Goal: Transaction & Acquisition: Download file/media

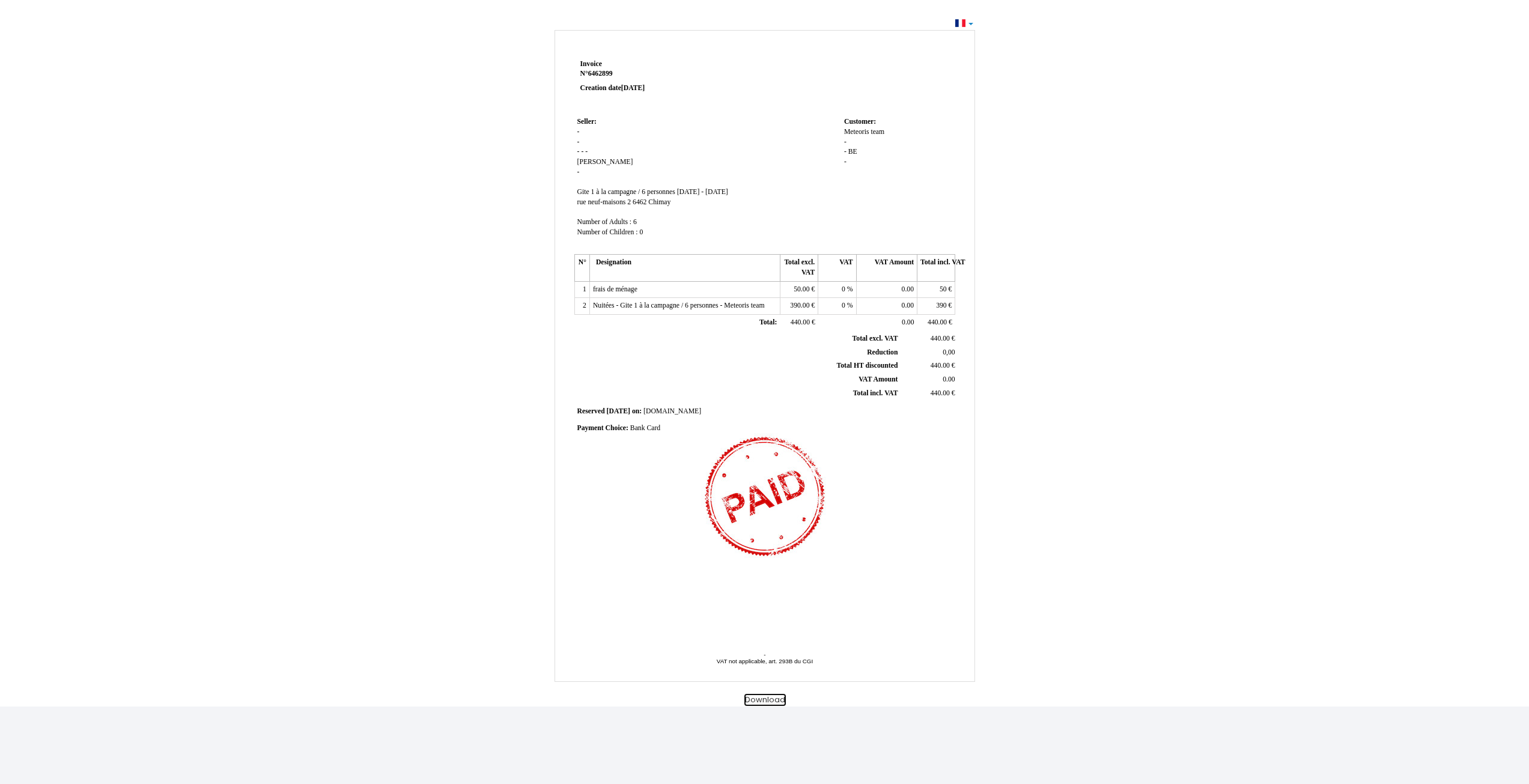
click at [762, 703] on button "Download" at bounding box center [764, 700] width 41 height 13
click at [767, 699] on button "Download" at bounding box center [764, 700] width 41 height 13
